Goal: Information Seeking & Learning: Learn about a topic

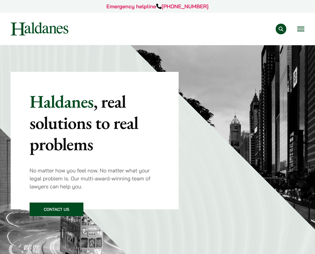
click at [296, 25] on div "Practice Areas Antitrust and Competition Law Civil Litigation & Dispute Resolut…" at bounding box center [191, 29] width 226 height 11
click at [300, 28] on button "Open menu" at bounding box center [301, 29] width 7 height 5
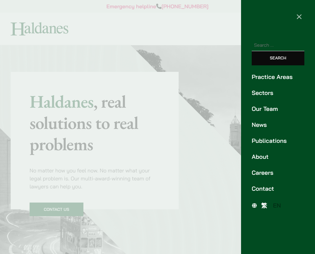
click at [265, 125] on link "News" at bounding box center [278, 125] width 53 height 9
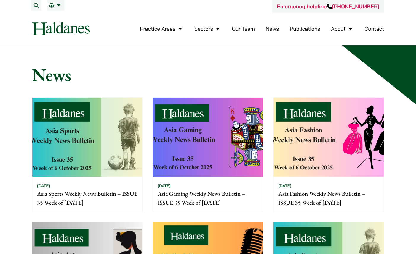
click at [302, 30] on link "Publications" at bounding box center [305, 28] width 31 height 7
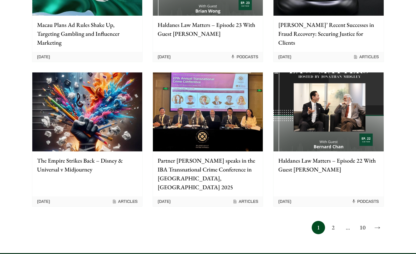
scroll to position [494, 0]
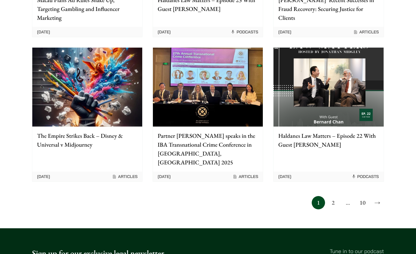
click at [335, 196] on link "2" at bounding box center [332, 202] width 13 height 13
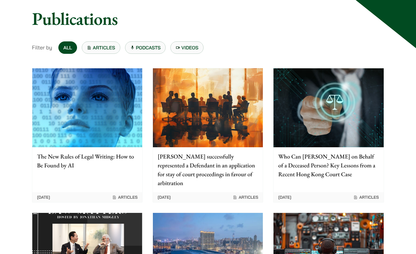
scroll to position [58, 0]
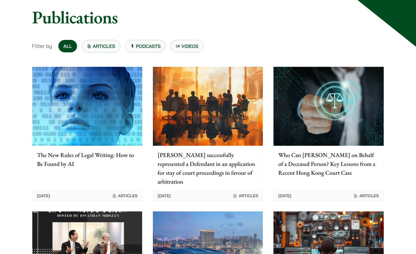
click at [84, 161] on p "The New Rules of Legal Writing: How to Be Found by AI" at bounding box center [87, 160] width 100 height 18
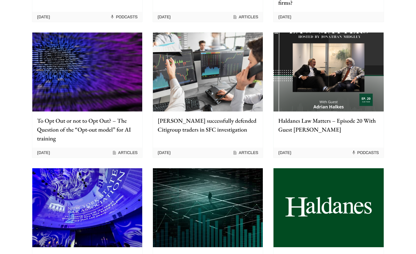
scroll to position [0, 0]
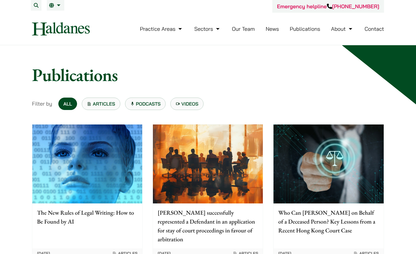
click at [82, 168] on img at bounding box center [87, 164] width 110 height 79
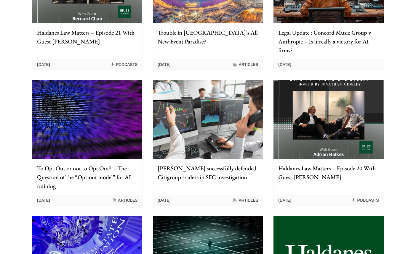
scroll to position [325, 0]
click at [327, 37] on p "Legal Update : Concord Music Group v Anthropic – Is it really a victory for AI …" at bounding box center [328, 41] width 100 height 27
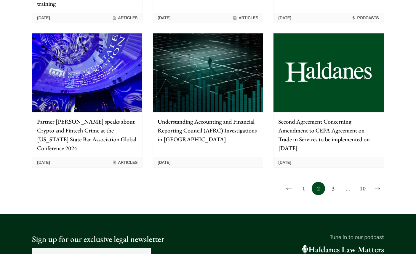
scroll to position [509, 0]
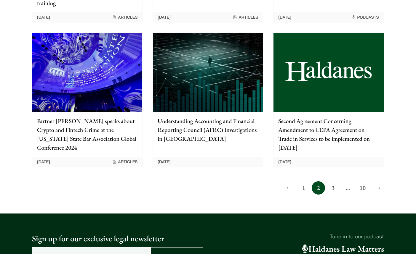
click at [303, 185] on link "1" at bounding box center [303, 188] width 13 height 13
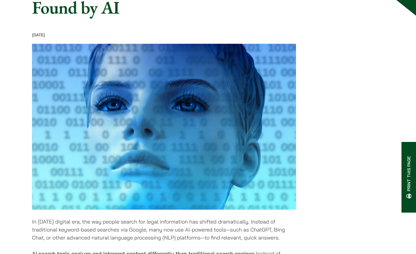
scroll to position [188, 0]
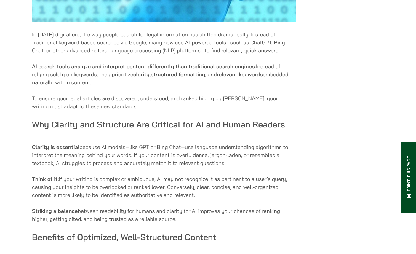
scroll to position [274, 0]
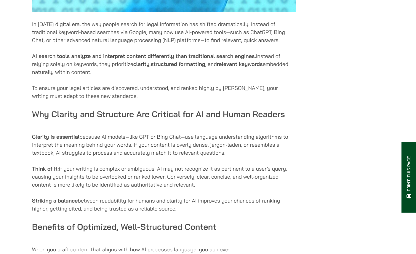
click at [111, 139] on p "Clarity is essential because AI models—like GPT or Bing Chat—use language under…" at bounding box center [164, 145] width 264 height 24
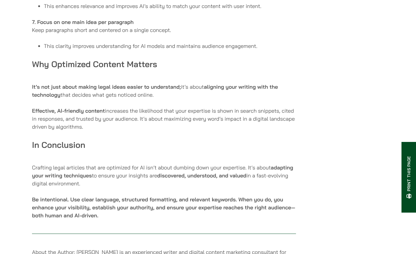
scroll to position [1042, 0]
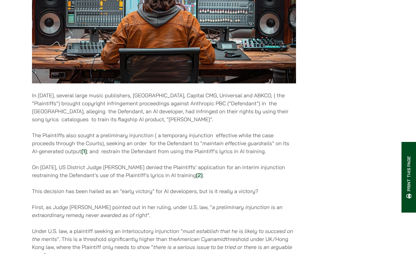
scroll to position [269, 0]
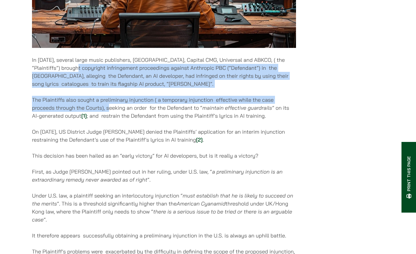
drag, startPoint x: 89, startPoint y: 70, endPoint x: 108, endPoint y: 111, distance: 45.1
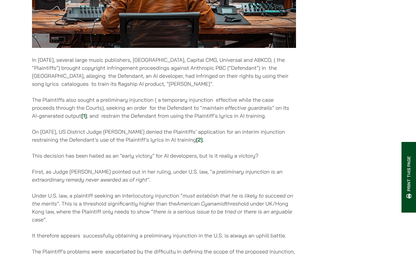
click at [218, 76] on p "In [DATE], several large music publishers, [GEOGRAPHIC_DATA], Capital CMG, Univ…" at bounding box center [164, 72] width 264 height 32
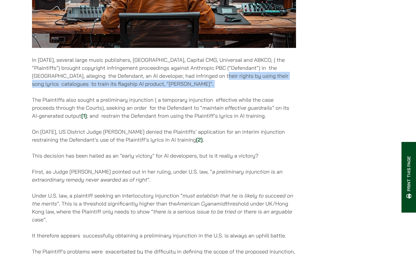
drag, startPoint x: 219, startPoint y: 79, endPoint x: 215, endPoint y: 93, distance: 14.4
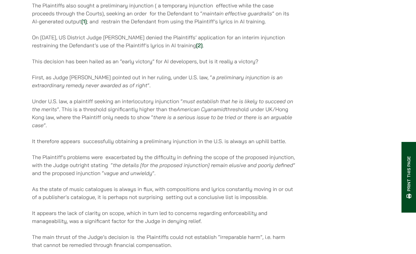
scroll to position [365, 0]
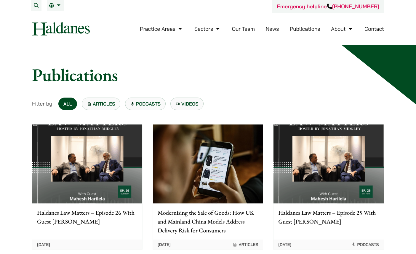
click at [111, 101] on link "Articles" at bounding box center [101, 104] width 39 height 12
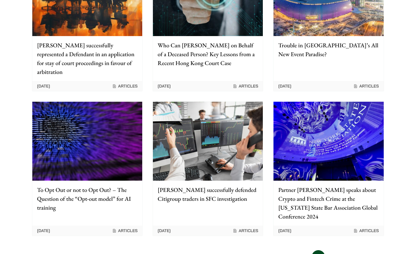
scroll to position [452, 0]
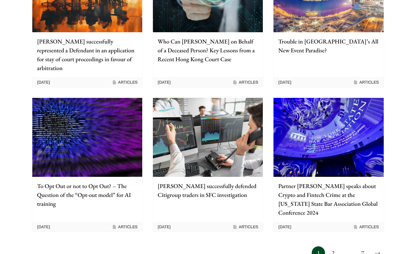
click at [334, 247] on link "2" at bounding box center [332, 253] width 13 height 13
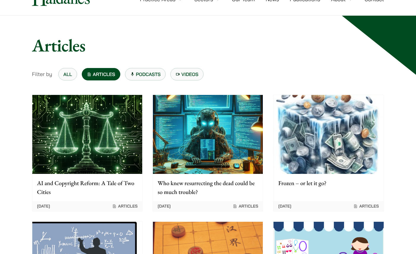
scroll to position [30, 0]
click at [90, 139] on img at bounding box center [87, 134] width 110 height 79
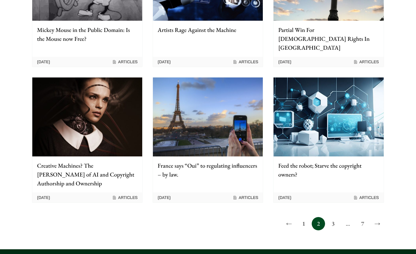
scroll to position [439, 0]
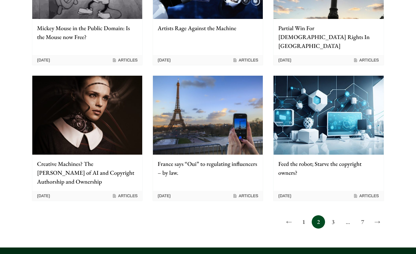
click at [107, 161] on p "Creative Machines? The [PERSON_NAME] of AI and Copyright Authorship and Ownersh…" at bounding box center [87, 173] width 100 height 27
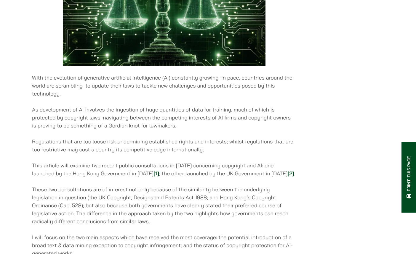
scroll to position [272, 0]
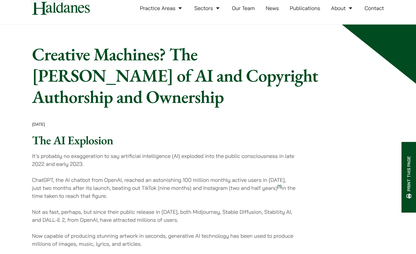
scroll to position [19, 0]
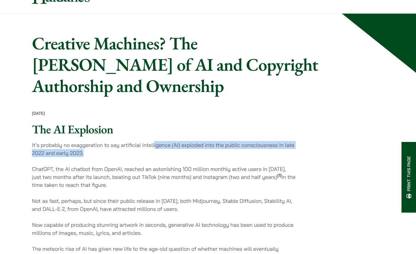
drag, startPoint x: 154, startPoint y: 127, endPoint x: 225, endPoint y: 136, distance: 71.9
click at [225, 141] on p "It’s probably no exaggeration to say artificial intelligence (AI) exploded into…" at bounding box center [164, 149] width 264 height 16
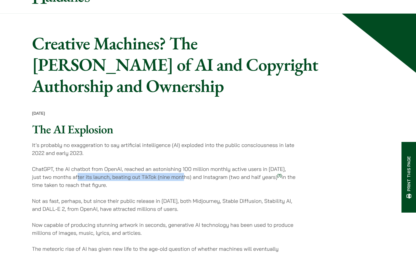
drag, startPoint x: 79, startPoint y: 158, endPoint x: 183, endPoint y: 162, distance: 104.6
click at [183, 165] on p "ChatGPT, the AI chatbot from OpenAI, reached an astonishing 100 million monthly…" at bounding box center [164, 177] width 264 height 24
click at [169, 170] on p "ChatGPT, the AI chatbot from OpenAI, reached an astonishing 100 million monthly…" at bounding box center [164, 177] width 264 height 24
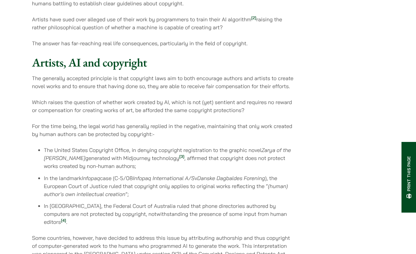
scroll to position [286, 0]
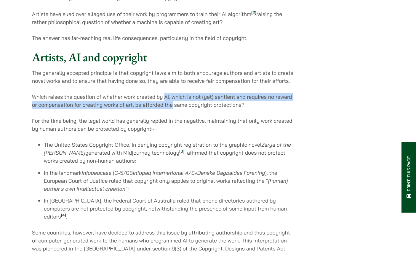
drag, startPoint x: 164, startPoint y: 78, endPoint x: 177, endPoint y: 97, distance: 23.0
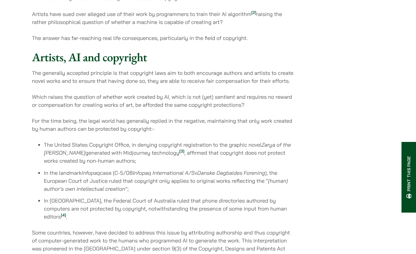
click at [83, 117] on p "For the time being, the legal world has generally replied in the negative, main…" at bounding box center [164, 125] width 264 height 16
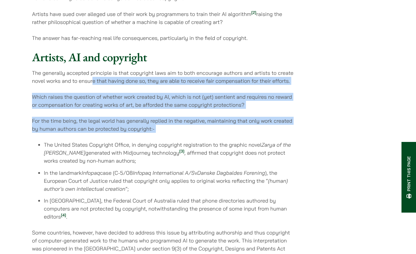
drag, startPoint x: 92, startPoint y: 61, endPoint x: 122, endPoint y: 122, distance: 68.3
click at [115, 117] on p "For the time being, the legal world has generally replied in the negative, main…" at bounding box center [164, 125] width 264 height 16
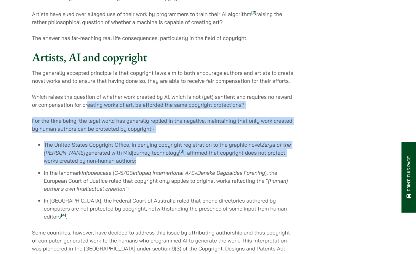
drag, startPoint x: 88, startPoint y: 92, endPoint x: 108, endPoint y: 141, distance: 53.4
click at [102, 117] on p "For the time being, the legal world has generally replied in the negative, main…" at bounding box center [164, 125] width 264 height 16
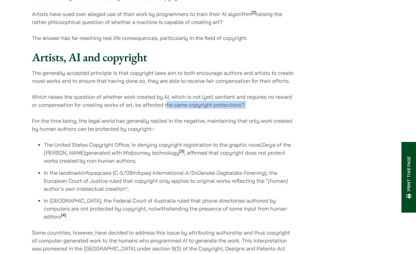
drag, startPoint x: 167, startPoint y: 85, endPoint x: 208, endPoint y: 93, distance: 41.8
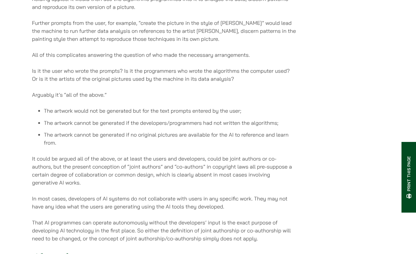
scroll to position [1067, 0]
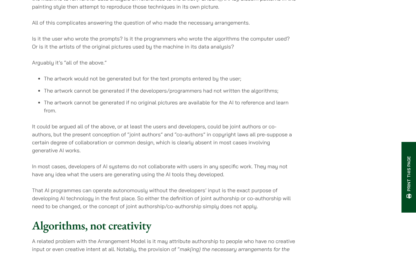
click at [107, 163] on p "In most cases, developers of AI systems do not collaborate with users in any sp…" at bounding box center [164, 171] width 264 height 16
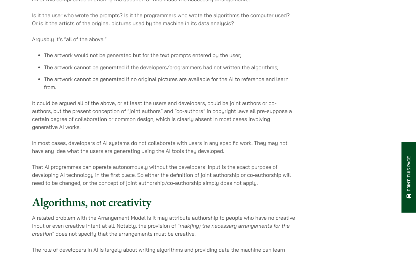
scroll to position [1172, 0]
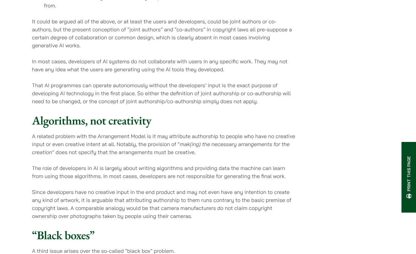
click at [100, 113] on h2 "Algorithms, not creativity" at bounding box center [164, 120] width 264 height 14
drag, startPoint x: 41, startPoint y: 110, endPoint x: 179, endPoint y: 118, distance: 137.6
click at [149, 132] on p "A related problem with the Arrangement Model is it may attribute authorship to …" at bounding box center [164, 144] width 264 height 24
click at [179, 132] on p "A related problem with the Arrangement Model is it may attribute authorship to …" at bounding box center [164, 144] width 264 height 24
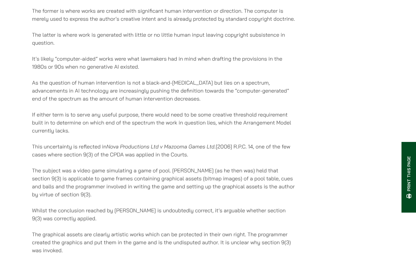
scroll to position [1591, 0]
